Goal: Task Accomplishment & Management: Manage account settings

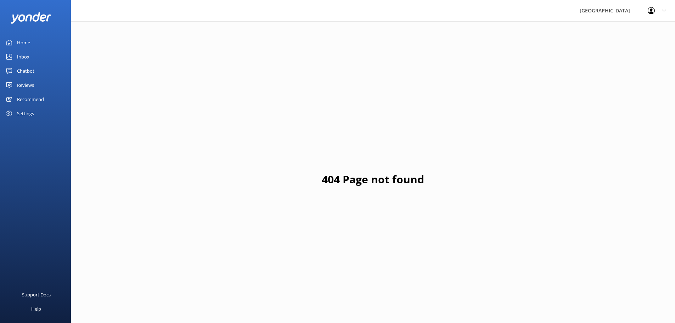
click at [19, 41] on div "Home" at bounding box center [23, 42] width 13 height 14
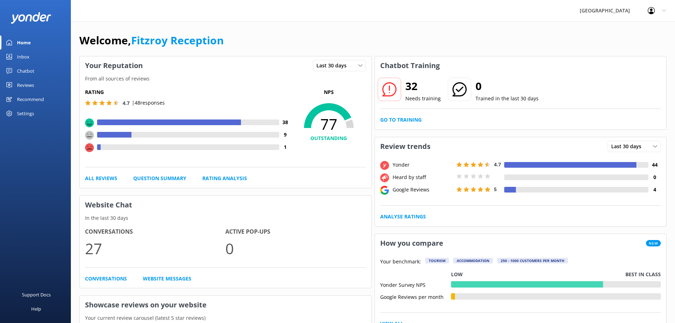
click at [89, 146] on use at bounding box center [89, 147] width 9 height 9
click at [110, 177] on link "All Reviews" at bounding box center [101, 178] width 32 height 8
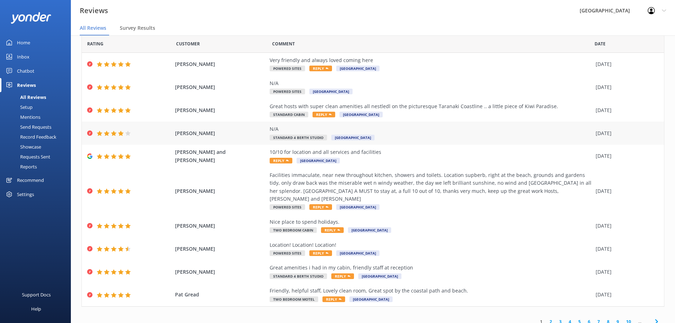
scroll to position [33, 0]
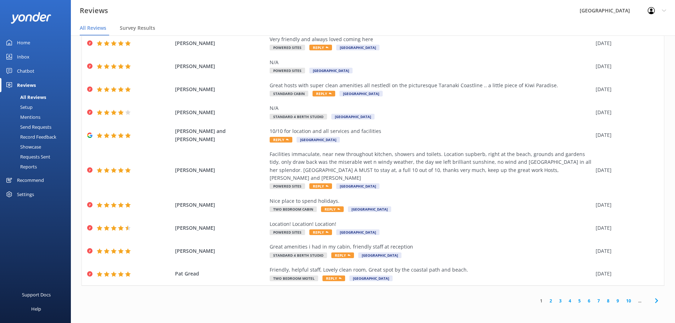
click at [653, 298] on icon at bounding box center [657, 300] width 9 height 9
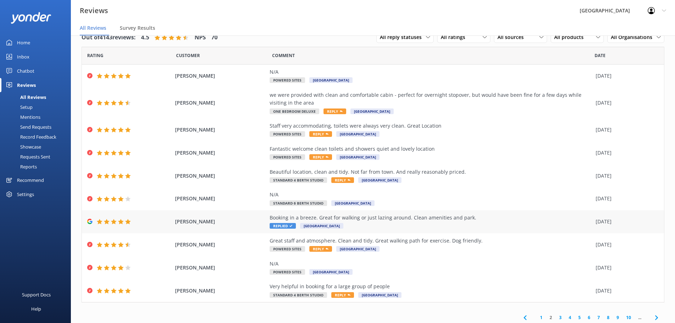
scroll to position [17, 0]
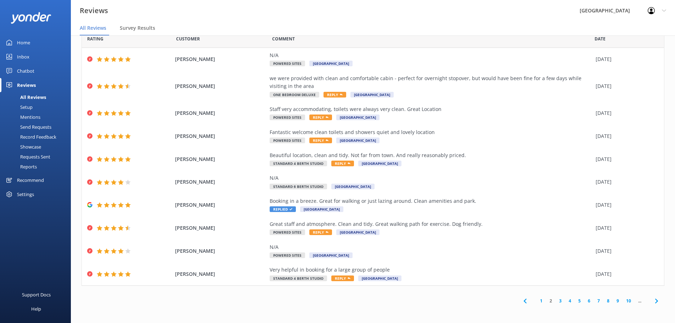
click at [654, 299] on icon at bounding box center [657, 301] width 9 height 9
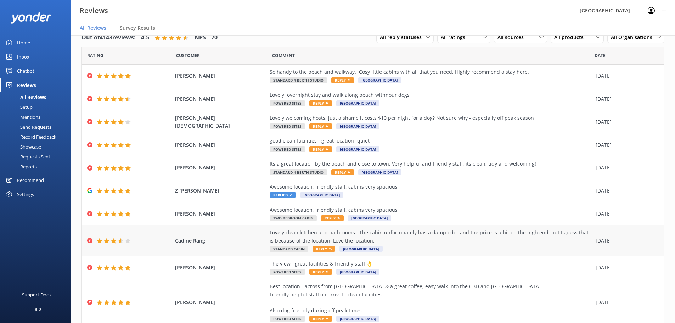
scroll to position [40, 0]
